Goal: Information Seeking & Learning: Learn about a topic

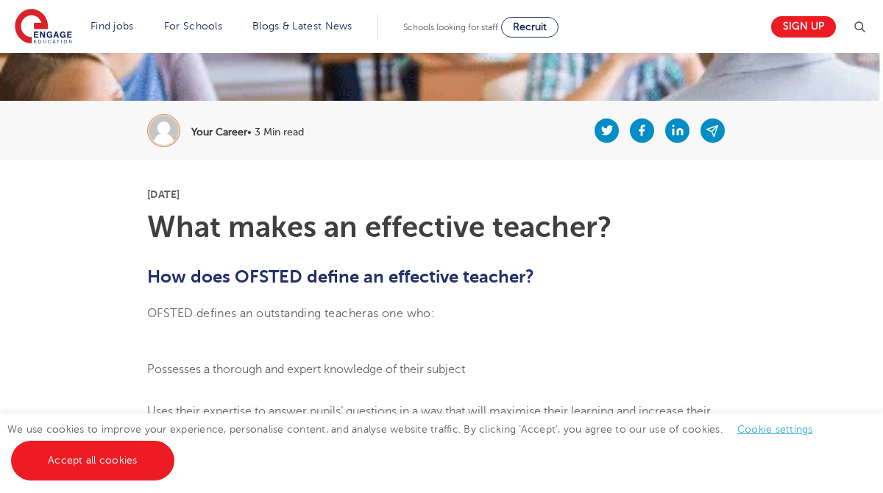
scroll to position [252, 0]
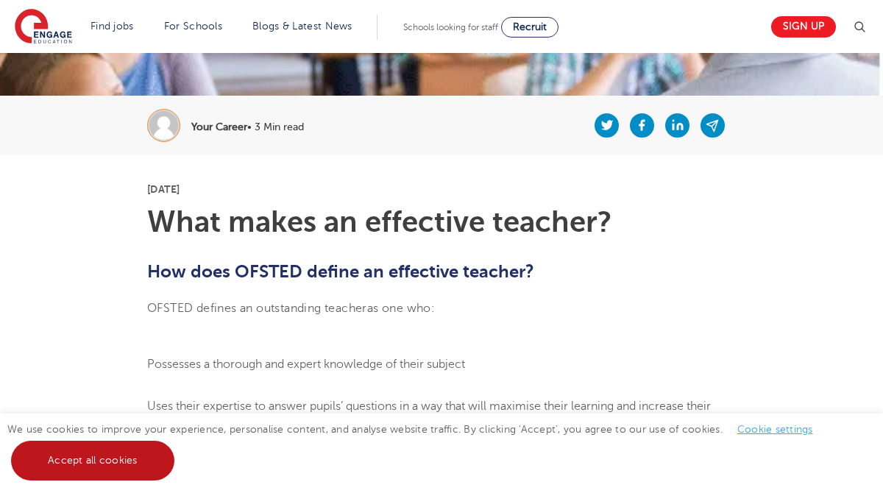
click at [119, 466] on link "Accept all cookies" at bounding box center [92, 461] width 163 height 40
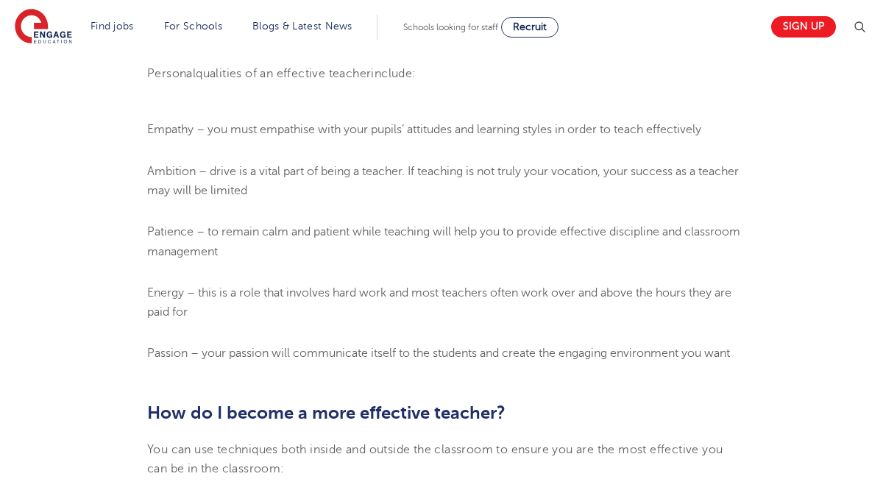
scroll to position [1341, 0]
click at [458, 133] on span "Empathy – you must empathise with your pupils’ attitudes and learning styles in…" at bounding box center [424, 128] width 554 height 13
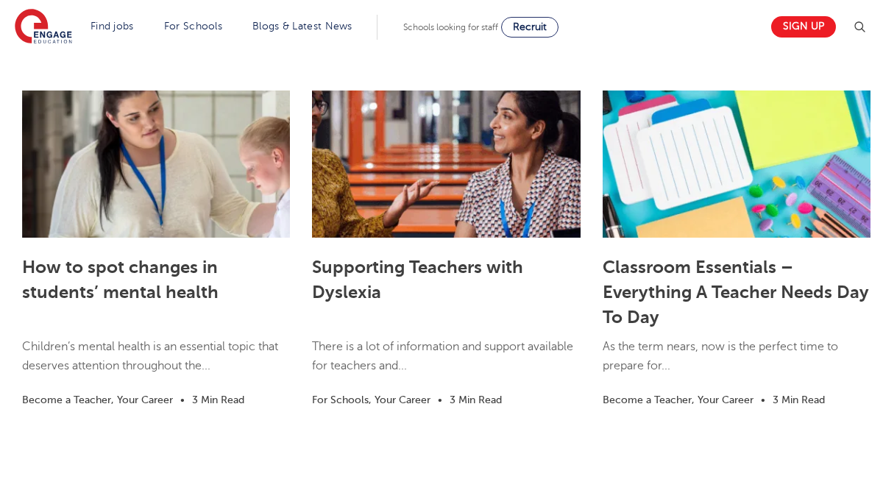
scroll to position [2720, 0]
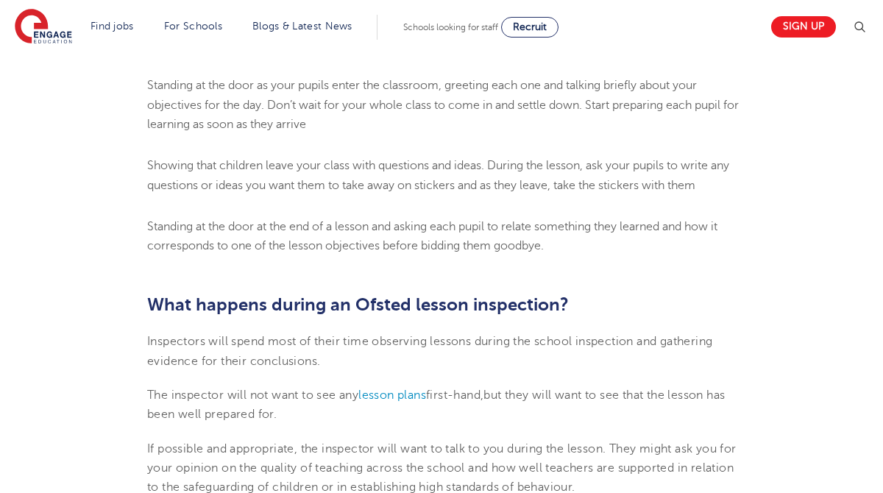
scroll to position [2740, 0]
